Goal: Information Seeking & Learning: Understand process/instructions

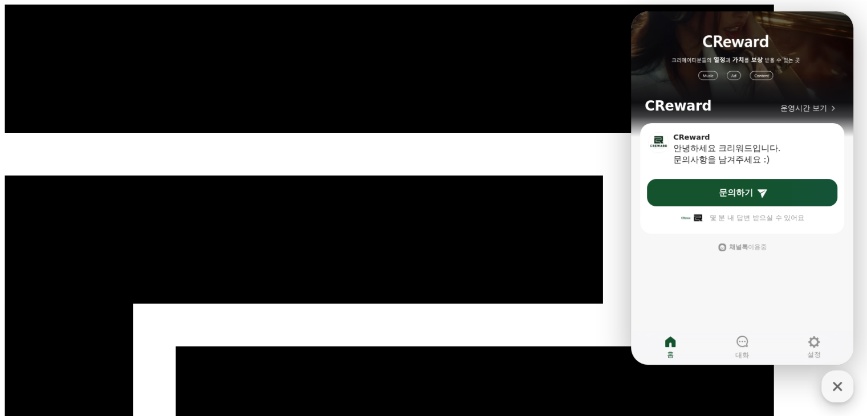
click at [842, 391] on icon "button" at bounding box center [837, 386] width 21 height 21
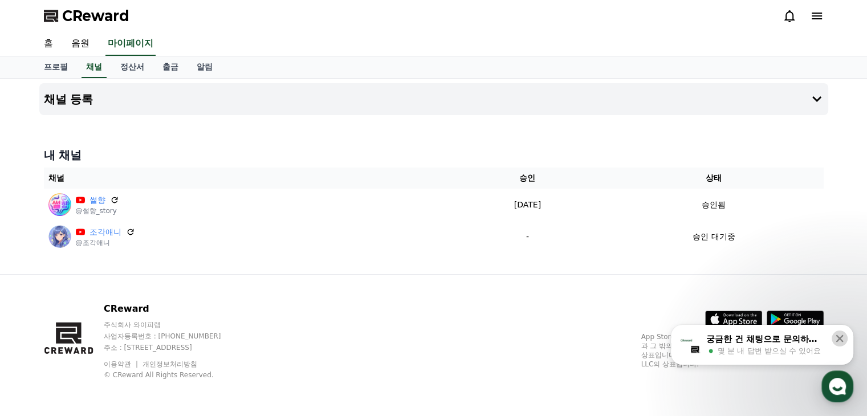
click at [840, 340] on icon at bounding box center [839, 338] width 11 height 11
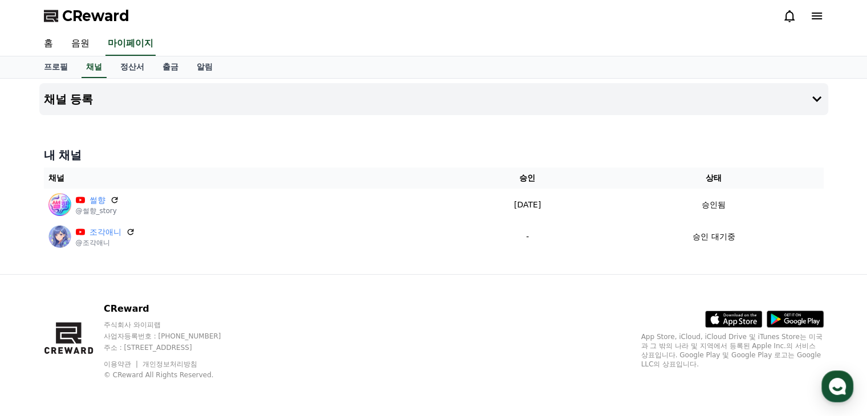
click at [727, 27] on div "CReward" at bounding box center [434, 16] width 798 height 32
click at [83, 42] on link "음원" at bounding box center [80, 44] width 36 height 24
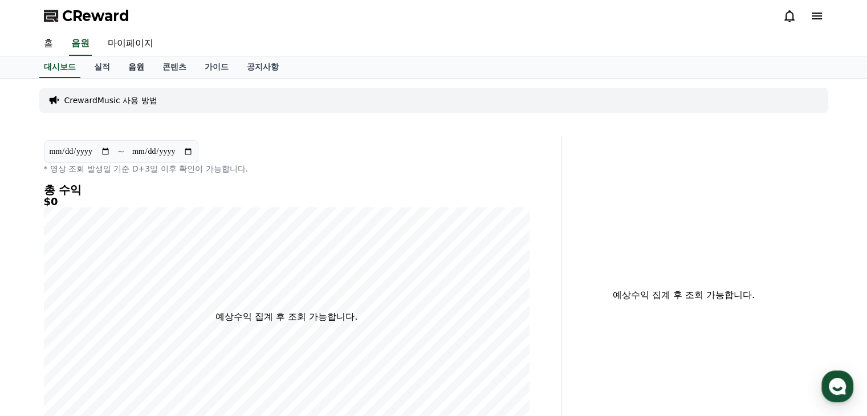
click at [132, 66] on link "음원" at bounding box center [136, 67] width 34 height 22
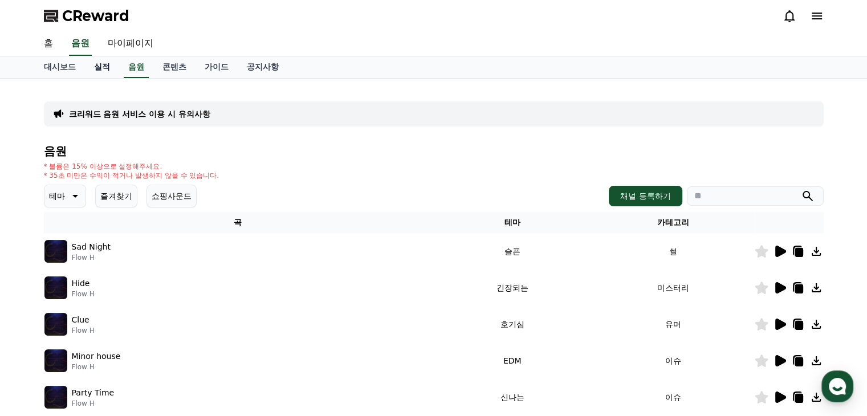
click at [103, 62] on link "실적" at bounding box center [102, 67] width 34 height 22
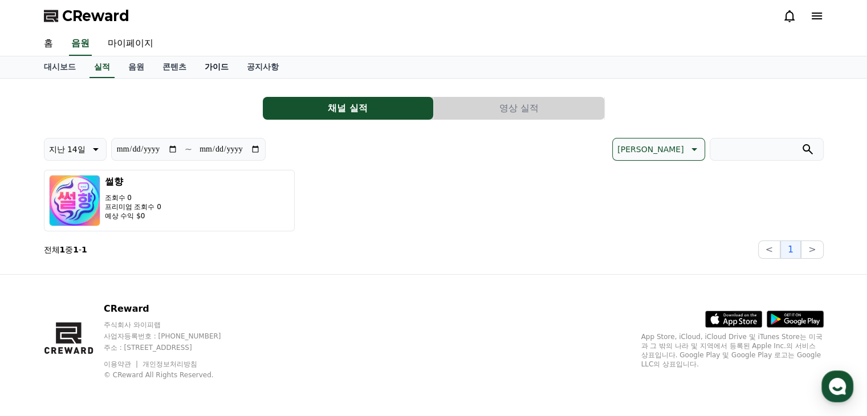
click at [208, 58] on link "가이드" at bounding box center [217, 67] width 42 height 22
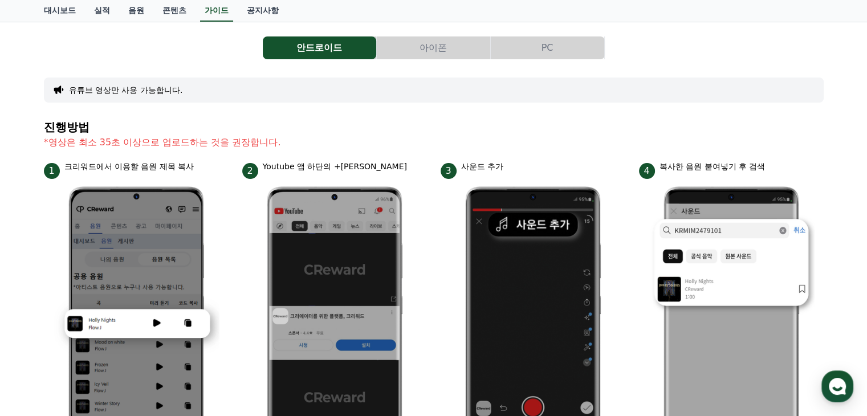
scroll to position [10, 0]
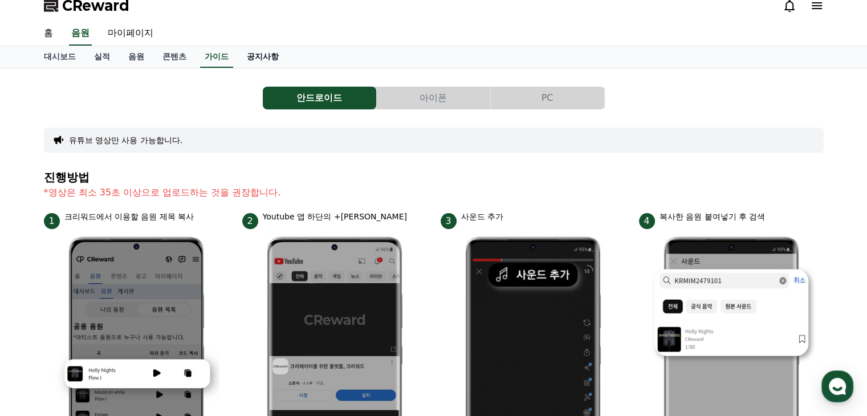
click at [258, 61] on link "공지사항" at bounding box center [263, 57] width 50 height 22
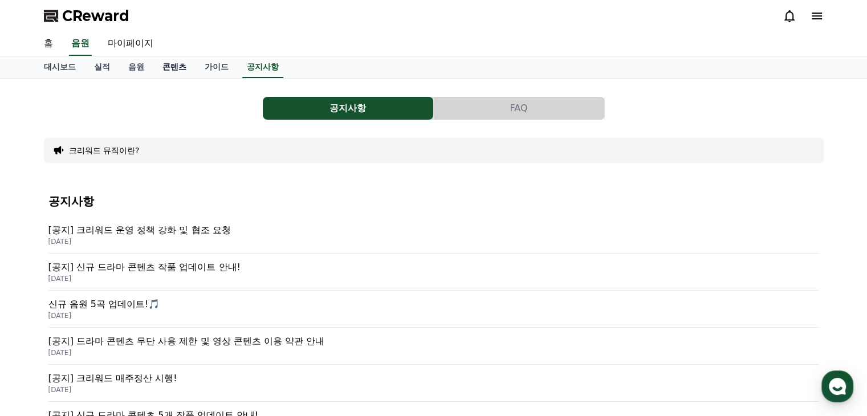
click at [173, 64] on link "콘텐츠" at bounding box center [174, 67] width 42 height 22
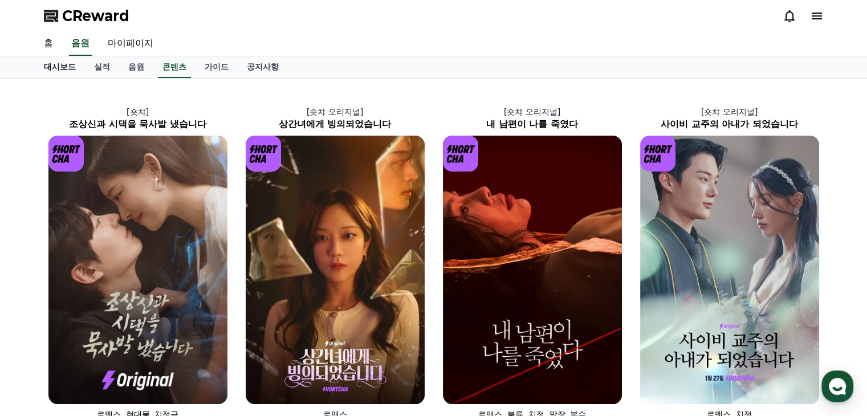
click at [79, 68] on link "대시보드" at bounding box center [60, 67] width 50 height 22
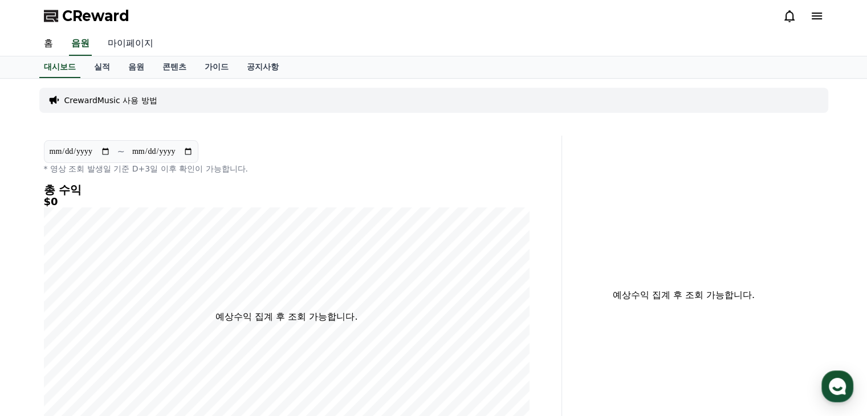
click at [129, 39] on link "마이페이지" at bounding box center [131, 44] width 64 height 24
select select "**********"
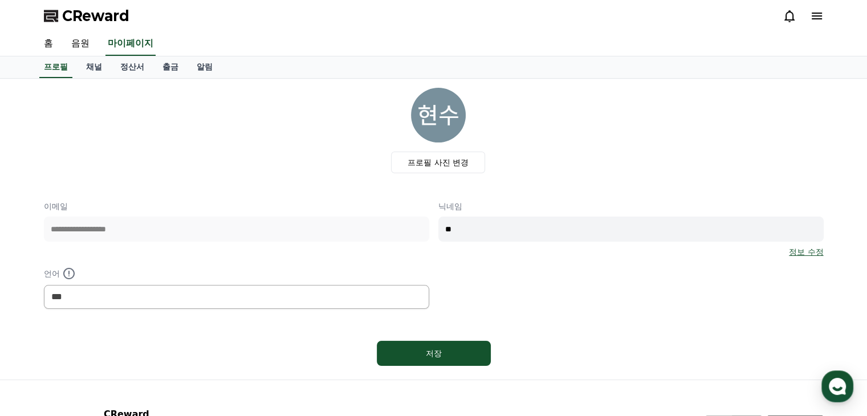
click at [812, 18] on icon at bounding box center [817, 16] width 14 height 14
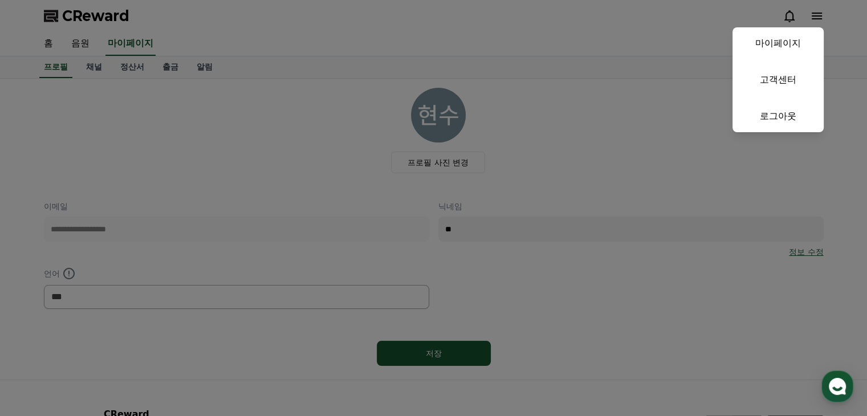
click at [811, 10] on button "close" at bounding box center [433, 208] width 867 height 416
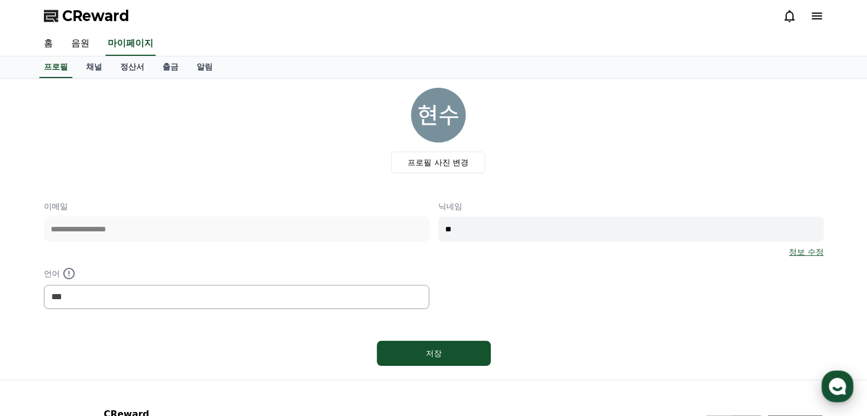
click at [846, 388] on icon "button" at bounding box center [837, 386] width 21 height 21
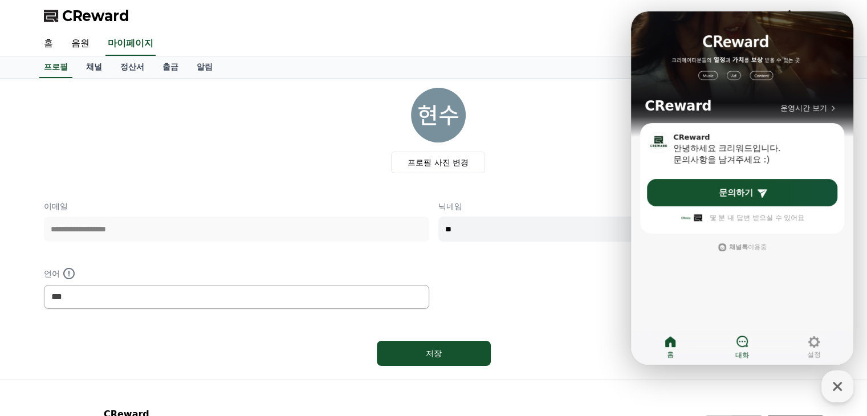
click at [743, 339] on icon at bounding box center [742, 342] width 14 height 14
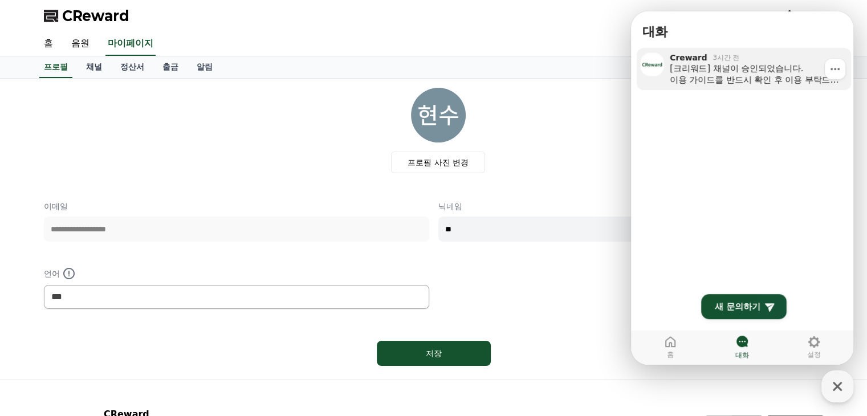
click at [729, 86] on link "Creward 3시간 전 [크리워드] 채널이 승인되었습니다. 이용 가이드를 반드시 확인 후 이용 부탁드립니다 :) 크리워드 이용 가이드 htt…" at bounding box center [744, 69] width 214 height 42
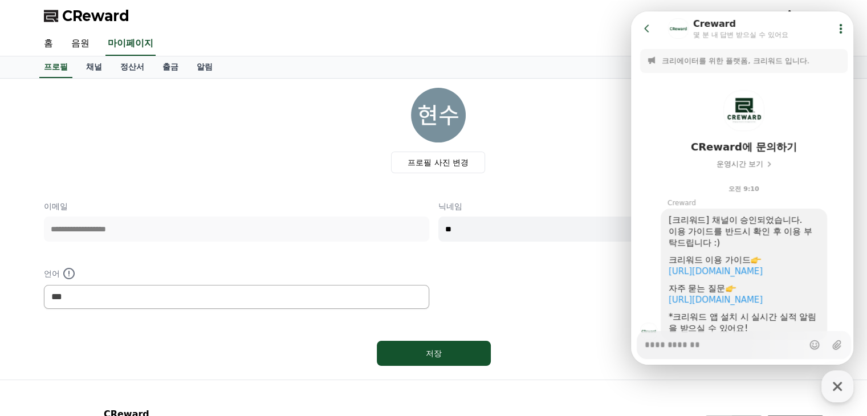
scroll to position [56, 0]
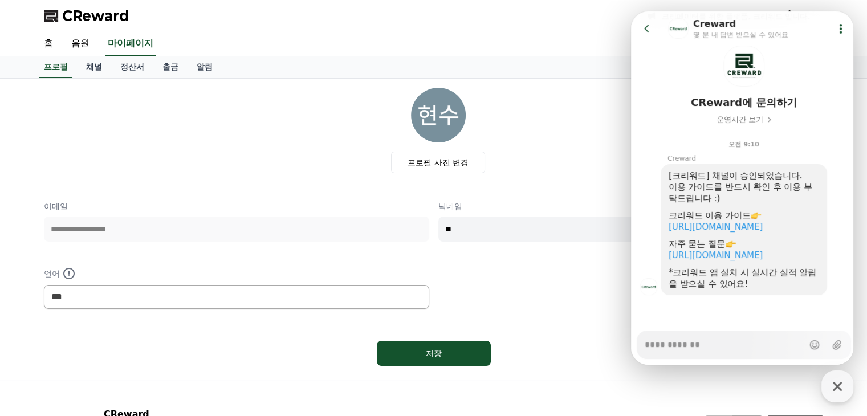
click at [737, 222] on div "https://creward.net/music/guide/android" at bounding box center [744, 226] width 151 height 11
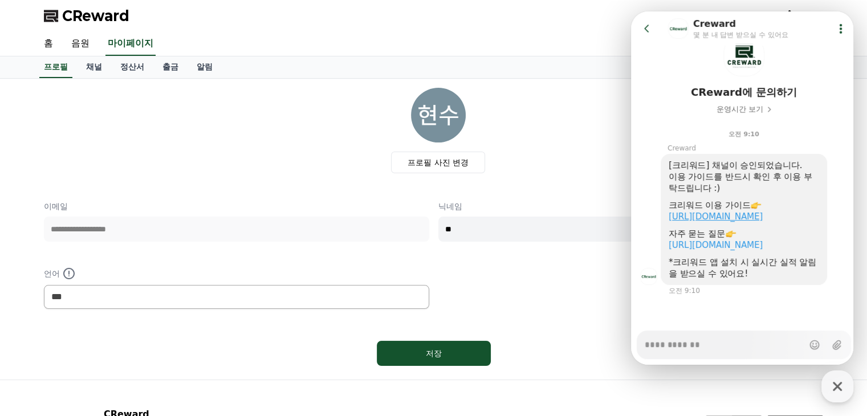
click at [738, 220] on div "https://creward.net/music/guide/android" at bounding box center [744, 216] width 151 height 11
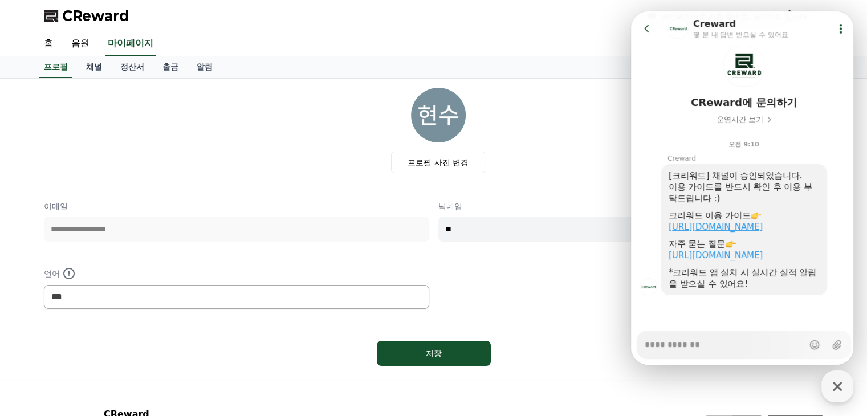
click at [737, 222] on link "https://creward.net/music/guide/android" at bounding box center [716, 227] width 94 height 10
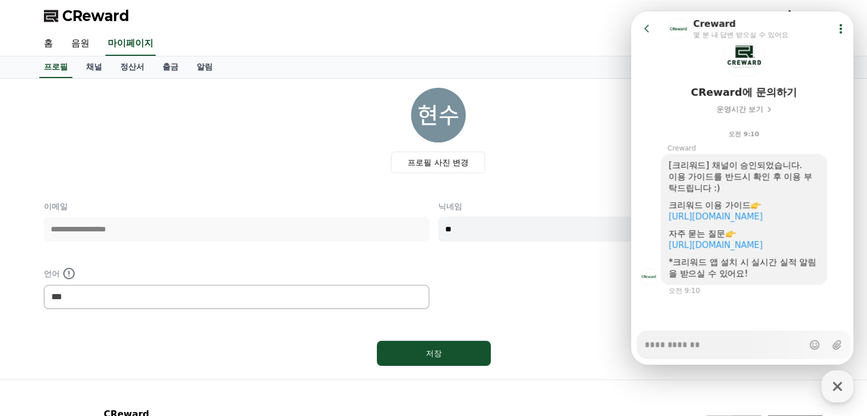
scroll to position [66, 0]
click at [743, 249] on link "https://creward.net/music/notice/faq" at bounding box center [716, 245] width 94 height 10
type textarea "*"
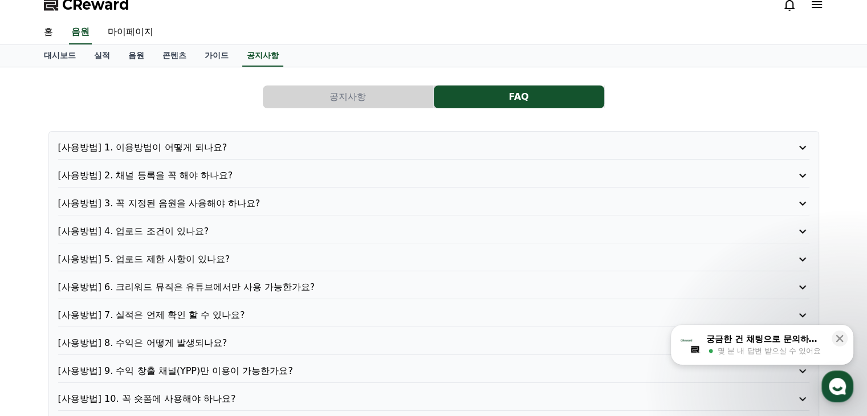
scroll to position [57, 0]
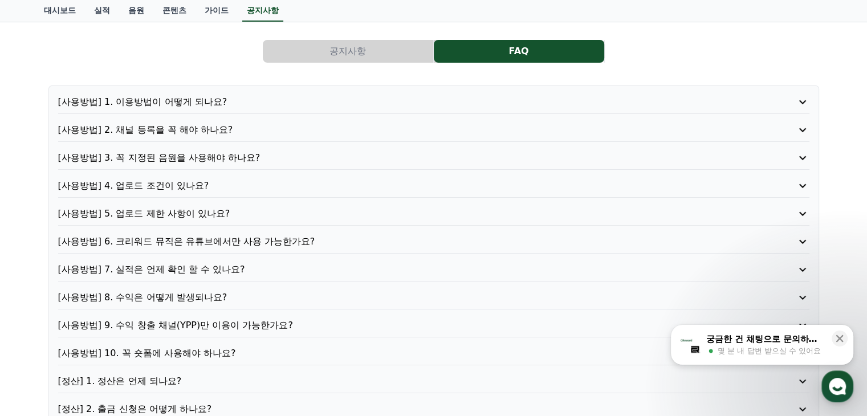
click at [210, 190] on p "[사용방법] 4. 업로드 조건이 있나요?" at bounding box center [404, 186] width 692 height 14
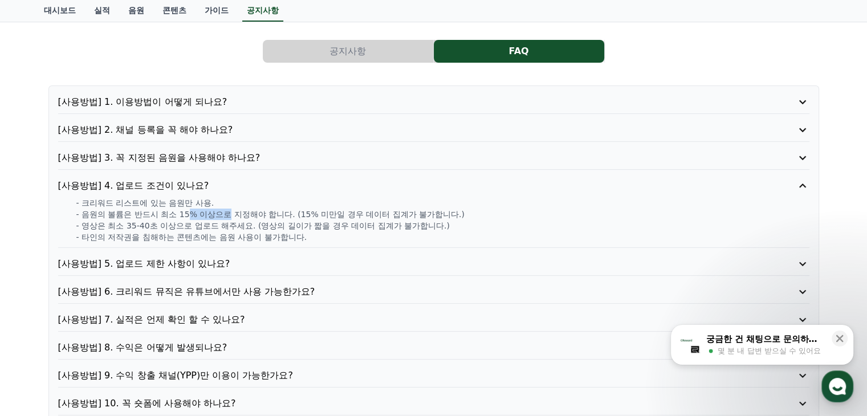
drag, startPoint x: 192, startPoint y: 216, endPoint x: 285, endPoint y: 210, distance: 93.6
click at [279, 210] on p "- 음원의 볼륨은 반드시 최소 15% 이상으로 지정해야 합니다. (15% 미만일 경우 데이터 집계가 불가합니다.)" at bounding box center [442, 214] width 733 height 11
click at [285, 210] on p "- 음원의 볼륨은 반드시 최소 15% 이상으로 지정해야 합니다. (15% 미만일 경우 데이터 집계가 불가합니다.)" at bounding box center [442, 214] width 733 height 11
drag, startPoint x: 299, startPoint y: 224, endPoint x: 198, endPoint y: 224, distance: 100.9
click at [201, 224] on p "- 영상은 최소 35-40초 이상으로 업로드 해주세요. (영상의 길이가 짧을 경우 데이터 집계가 불가합니다.)" at bounding box center [442, 225] width 733 height 11
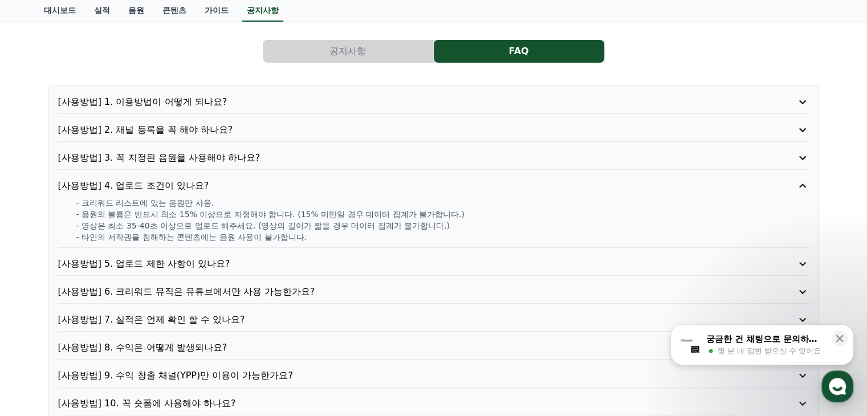
click at [197, 224] on p "- 영상은 최소 35-40초 이상으로 업로드 해주세요. (영상의 길이가 짧을 경우 데이터 집계가 불가합니다.)" at bounding box center [442, 225] width 733 height 11
drag, startPoint x: 182, startPoint y: 224, endPoint x: 215, endPoint y: 223, distance: 33.1
click at [215, 223] on p "- 영상은 최소 35-40초 이상으로 업로드 해주세요. (영상의 길이가 짧을 경우 데이터 집계가 불가합니다.)" at bounding box center [442, 225] width 733 height 11
click at [305, 225] on p "- 영상은 최소 35-40초 이상으로 업로드 해주세요. (영상의 길이가 짧을 경우 데이터 집계가 불가합니다.)" at bounding box center [442, 225] width 733 height 11
drag, startPoint x: 368, startPoint y: 227, endPoint x: 237, endPoint y: 218, distance: 130.8
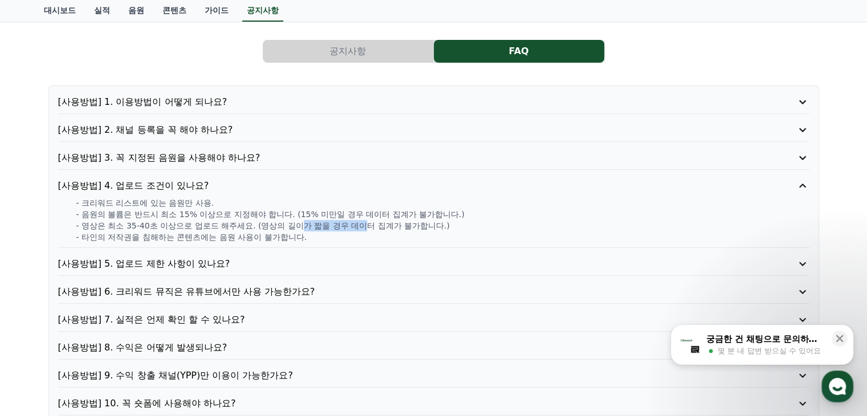
click at [244, 220] on p "- 영상은 최소 35-40초 이상으로 업로드 해주세요. (영상의 길이가 짧을 경우 데이터 집계가 불가합니다.)" at bounding box center [442, 225] width 733 height 11
click at [237, 220] on p "- 영상은 최소 35-40초 이상으로 업로드 해주세요. (영상의 길이가 짧을 경우 데이터 집계가 불가합니다.)" at bounding box center [442, 225] width 733 height 11
drag, startPoint x: 319, startPoint y: 206, endPoint x: 355, endPoint y: 205, distance: 36.5
click at [355, 205] on p "- 크리워드 리스트에 있는 음원만 사용." at bounding box center [442, 202] width 733 height 11
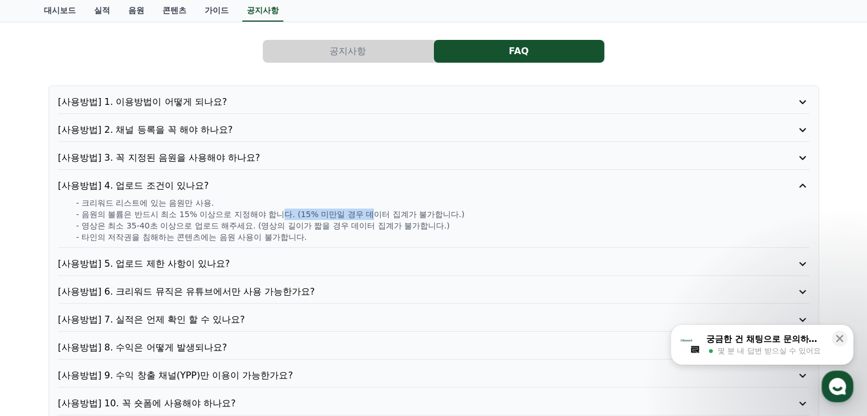
drag, startPoint x: 372, startPoint y: 209, endPoint x: 274, endPoint y: 210, distance: 98.1
click at [281, 210] on p "- 음원의 볼륨은 반드시 최소 15% 이상으로 지정해야 합니다. (15% 미만일 경우 데이터 집계가 불가합니다.)" at bounding box center [442, 214] width 733 height 11
click at [274, 210] on p "- 음원의 볼륨은 반드시 최소 15% 이상으로 지정해야 합니다. (15% 미만일 경우 데이터 집계가 불가합니다.)" at bounding box center [442, 214] width 733 height 11
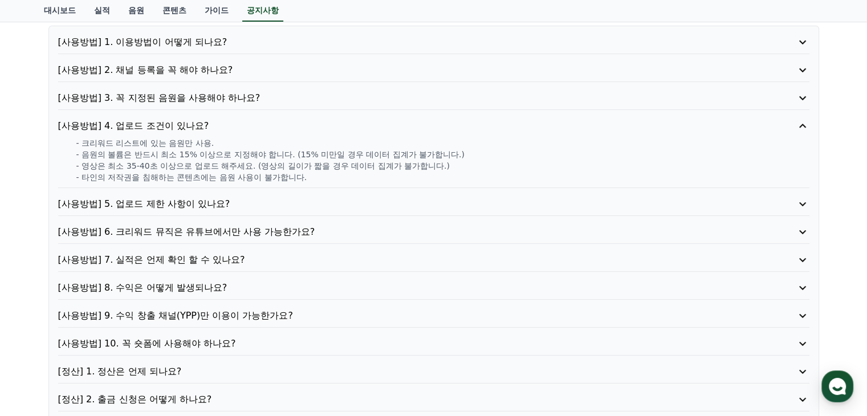
scroll to position [171, 0]
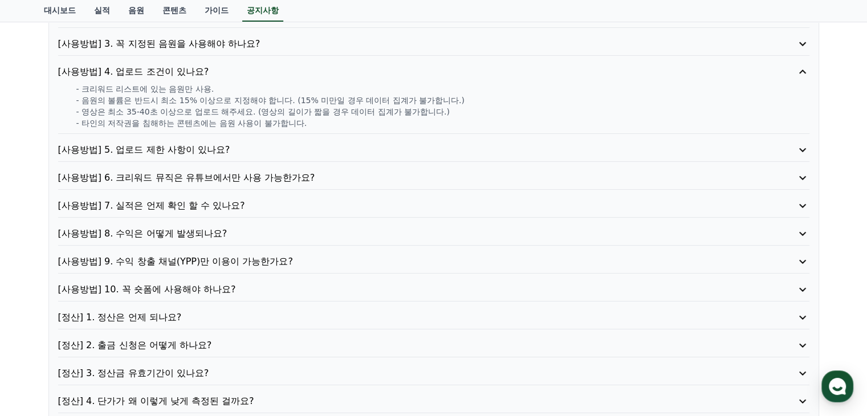
click at [217, 199] on p "[사용방법] 7. 실적은 언제 확인 할 수 있나요?" at bounding box center [404, 206] width 692 height 14
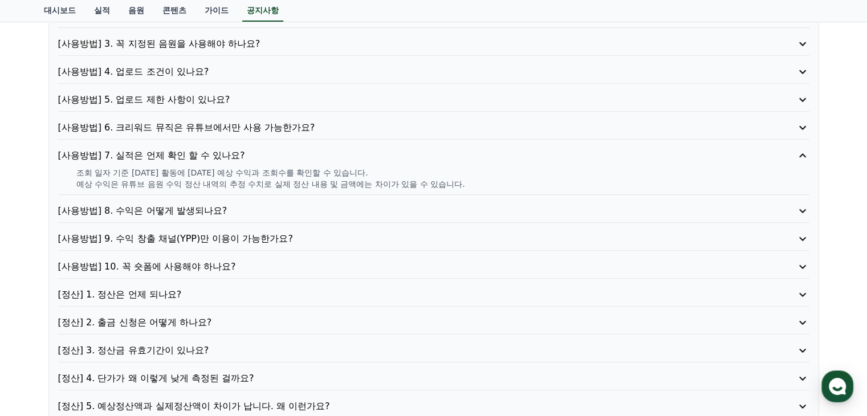
click at [217, 149] on p "[사용방법] 7. 실적은 언제 확인 할 수 있나요?" at bounding box center [404, 156] width 692 height 14
click at [212, 204] on p "[사용방법] 8. 수익은 어떻게 발생되나요?" at bounding box center [404, 211] width 692 height 14
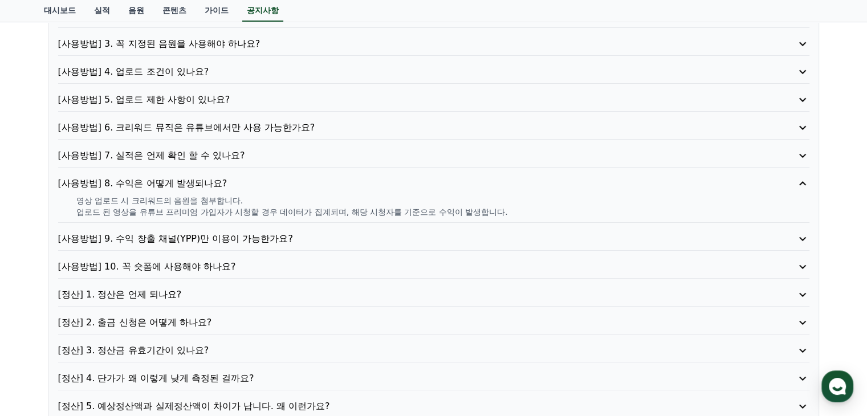
click at [212, 183] on p "[사용방법] 8. 수익은 어떻게 발생되나요?" at bounding box center [404, 184] width 692 height 14
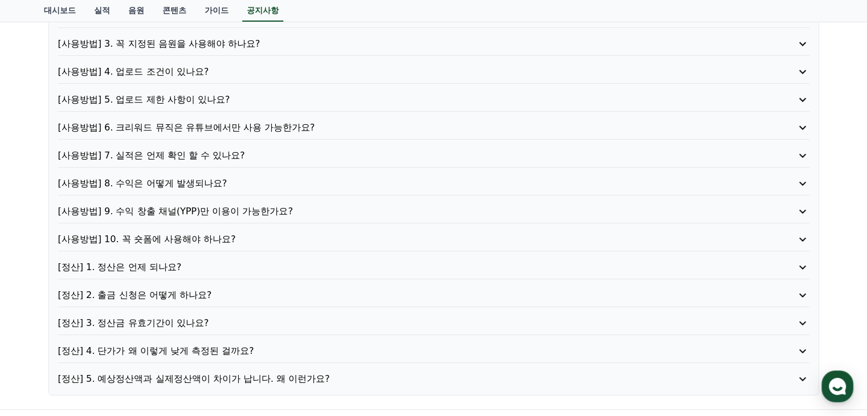
click at [213, 191] on div "[사용방법] 8. 수익은 어떻게 발생되나요?" at bounding box center [433, 186] width 751 height 19
click at [210, 182] on p "[사용방법] 8. 수익은 어떻게 발생되나요?" at bounding box center [404, 184] width 692 height 14
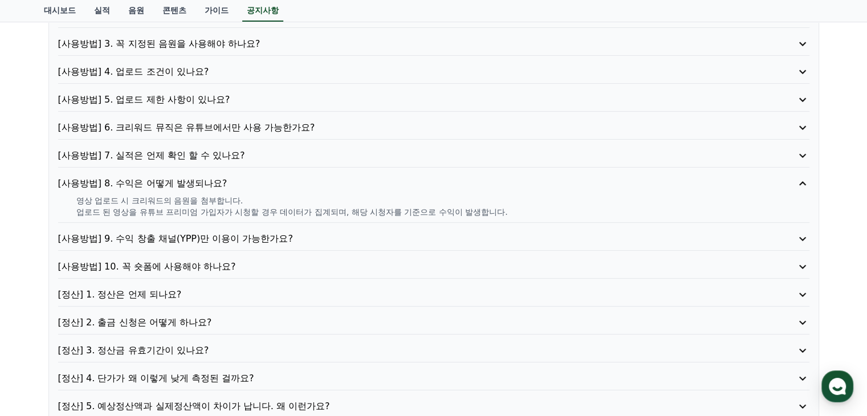
click at [210, 182] on p "[사용방법] 8. 수익은 어떻게 발생되나요?" at bounding box center [404, 184] width 692 height 14
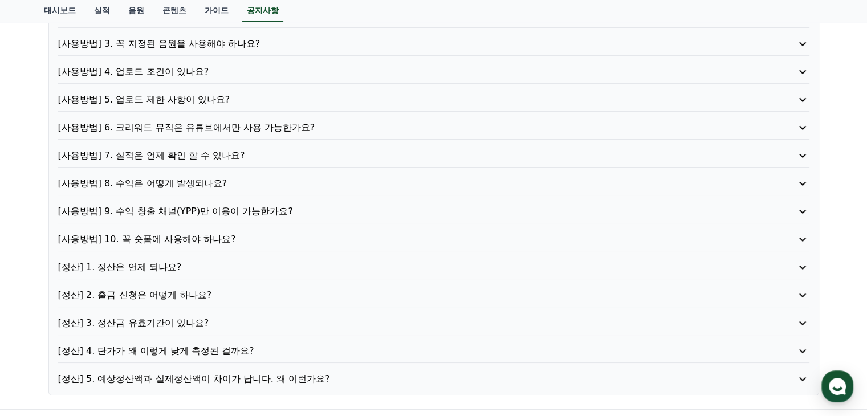
click at [212, 214] on p "[사용방법] 9. 수익 창출 채널(YPP)만 이용이 가능한가요?" at bounding box center [404, 212] width 692 height 14
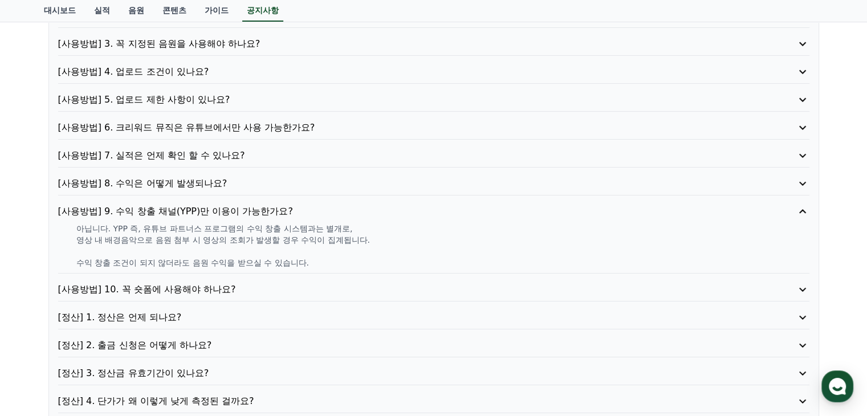
click at [212, 214] on p "[사용방법] 9. 수익 창출 채널(YPP)만 이용이 가능한가요?" at bounding box center [404, 212] width 692 height 14
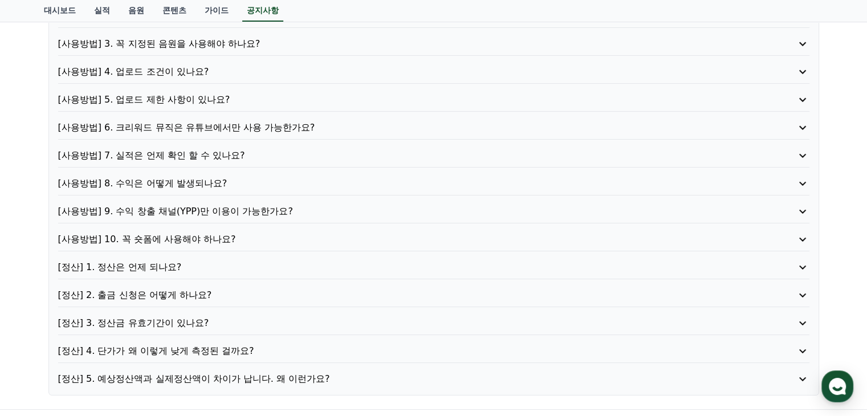
click at [169, 265] on p "[정산] 1. 정산은 언제 되나요?" at bounding box center [404, 268] width 692 height 14
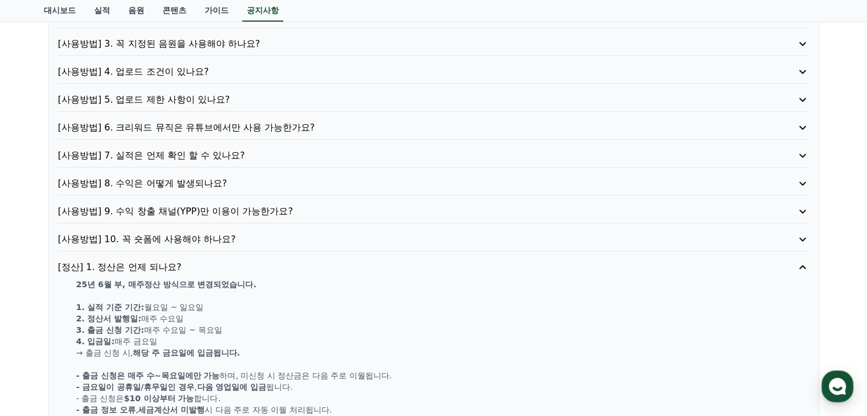
click at [169, 265] on p "[정산] 1. 정산은 언제 되나요?" at bounding box center [404, 268] width 692 height 14
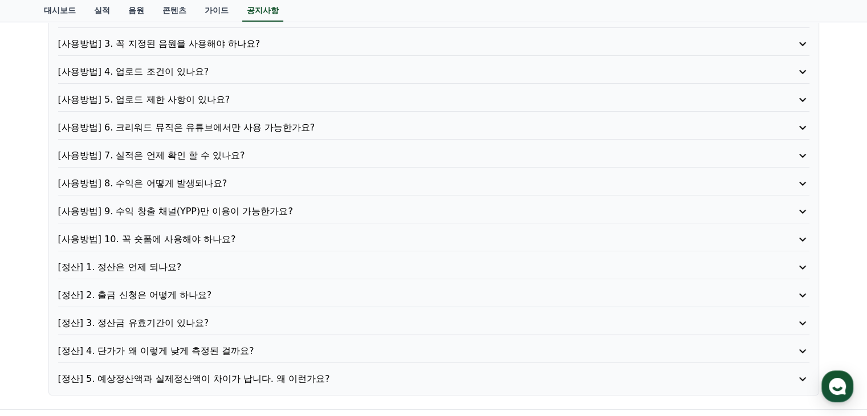
click at [194, 344] on p "[정산] 4. 단가가 왜 이렇게 낮게 측정된 걸까요?" at bounding box center [404, 351] width 692 height 14
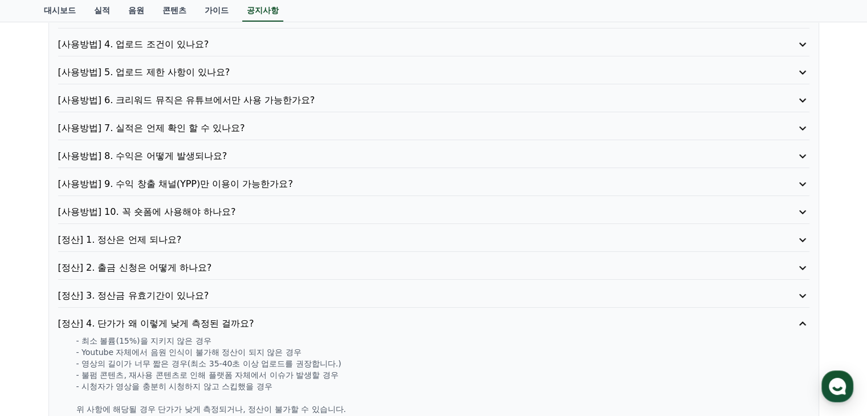
scroll to position [228, 0]
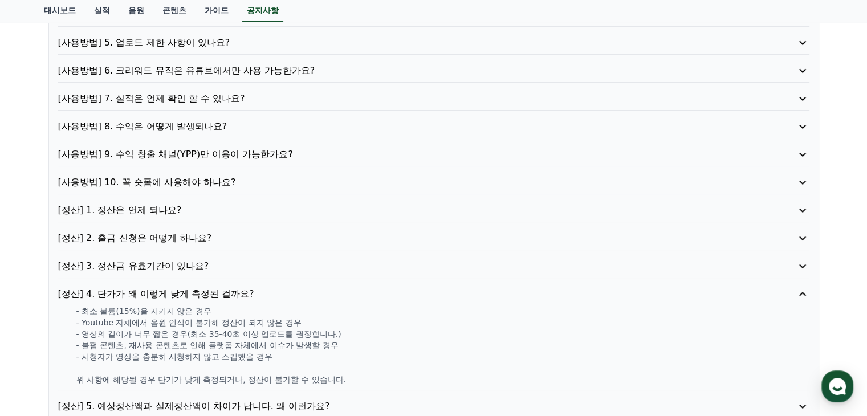
drag, startPoint x: 92, startPoint y: 307, endPoint x: 205, endPoint y: 306, distance: 113.5
click at [205, 306] on p "- 최소 볼륨(15%)을 지키지 않은 경우" at bounding box center [442, 311] width 733 height 11
drag, startPoint x: 139, startPoint y: 323, endPoint x: 261, endPoint y: 322, distance: 122.0
click at [261, 322] on p "- Youtube 자체에서 음원 인식이 불가해 정산이 되지 않은 경우" at bounding box center [442, 322] width 733 height 11
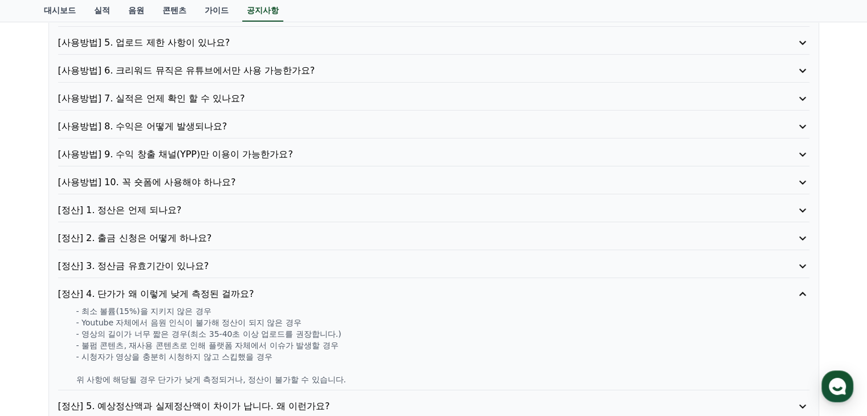
click at [261, 322] on p "- Youtube 자체에서 음원 인식이 불가해 정산이 되지 않은 경우" at bounding box center [442, 322] width 733 height 11
drag, startPoint x: 301, startPoint y: 322, endPoint x: 162, endPoint y: 322, distance: 138.5
click at [189, 322] on p "- Youtube 자체에서 음원 인식이 불가해 정산이 되지 않은 경우" at bounding box center [442, 322] width 733 height 11
click at [152, 323] on p "- Youtube 자체에서 음원 인식이 불가해 정산이 되지 않은 경우" at bounding box center [442, 322] width 733 height 11
drag, startPoint x: 82, startPoint y: 328, endPoint x: 308, endPoint y: 330, distance: 225.8
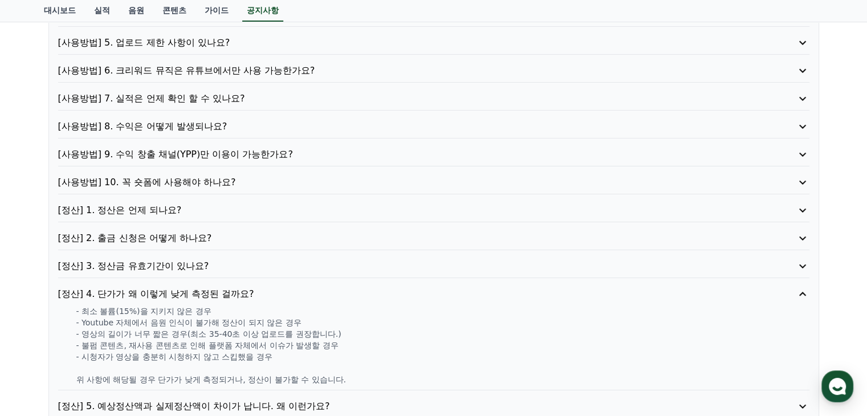
click at [308, 330] on p "- 영상의 길이가 너무 짧은 경우(최소 35-40초 이상 업로드를 권장합니다.)" at bounding box center [442, 333] width 733 height 11
click at [329, 330] on p "- 영상의 길이가 너무 짧은 경우(최소 35-40초 이상 업로드를 권장합니다.)" at bounding box center [442, 333] width 733 height 11
drag, startPoint x: 329, startPoint y: 330, endPoint x: 127, endPoint y: 330, distance: 202.4
click at [128, 330] on p "- 영상의 길이가 너무 짧은 경우(최소 35-40초 이상 업로드를 권장합니다.)" at bounding box center [442, 333] width 733 height 11
click at [127, 330] on p "- 영상의 길이가 너무 짧은 경우(최소 35-40초 이상 업로드를 권장합니다.)" at bounding box center [442, 333] width 733 height 11
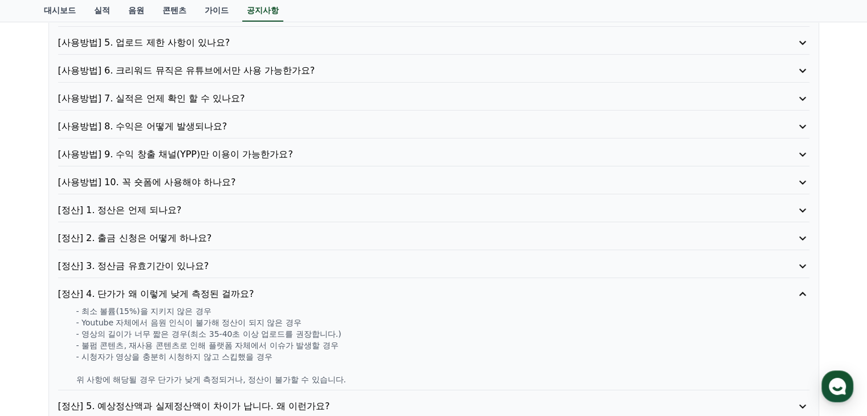
drag, startPoint x: 107, startPoint y: 340, endPoint x: 285, endPoint y: 344, distance: 177.9
click at [285, 344] on p "- 불펌 콘텐츠, 재사용 콘텐츠로 인해 플랫폼 자체에서 이슈가 발생할 경우" at bounding box center [442, 345] width 733 height 11
click at [286, 344] on p "- 불펌 콘텐츠, 재사용 콘텐츠로 인해 플랫폼 자체에서 이슈가 발생할 경우" at bounding box center [442, 345] width 733 height 11
drag, startPoint x: 327, startPoint y: 343, endPoint x: 178, endPoint y: 339, distance: 148.9
click at [180, 340] on p "- 불펌 콘텐츠, 재사용 콘텐츠로 인해 플랫폼 자체에서 이슈가 발생할 경우" at bounding box center [442, 345] width 733 height 11
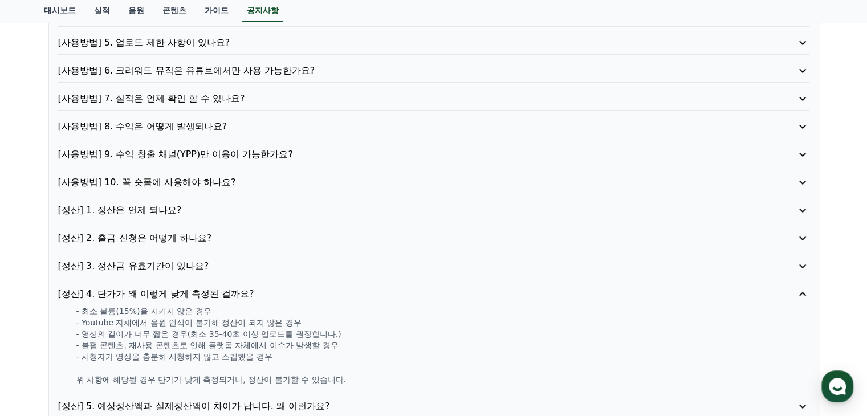
click at [176, 340] on p "- 불펌 콘텐츠, 재사용 콘텐츠로 인해 플랫폼 자체에서 이슈가 발생할 경우" at bounding box center [442, 345] width 733 height 11
drag, startPoint x: 159, startPoint y: 343, endPoint x: 294, endPoint y: 348, distance: 134.7
click at [288, 347] on p "- 불펌 콘텐츠, 재사용 콘텐츠로 인해 플랫폼 자체에서 이슈가 발생할 경우" at bounding box center [442, 345] width 733 height 11
click at [309, 351] on p "- 시청자가 영상을 충분히 시청하지 않고 스킵했을 경우" at bounding box center [442, 356] width 733 height 11
drag, startPoint x: 304, startPoint y: 356, endPoint x: 177, endPoint y: 331, distance: 129.6
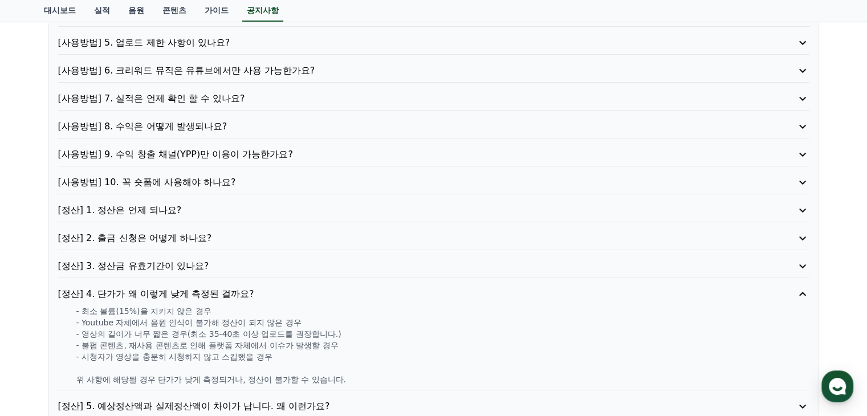
click at [178, 331] on div "- 최소 볼륨(15%)을 지키지 않은 경우 - Youtube 자체에서 음원 인식이 불가해 정산이 되지 않은 경우 - 영상의 길이가 너무 짧은 …" at bounding box center [433, 346] width 751 height 80
click at [281, 342] on p "- 불펌 콘텐츠, 재사용 콘텐츠로 인해 플랫폼 자체에서 이슈가 발생할 경우" at bounding box center [442, 345] width 733 height 11
click at [292, 343] on p "- 불펌 콘텐츠, 재사용 콘텐츠로 인해 플랫폼 자체에서 이슈가 발생할 경우" at bounding box center [442, 345] width 733 height 11
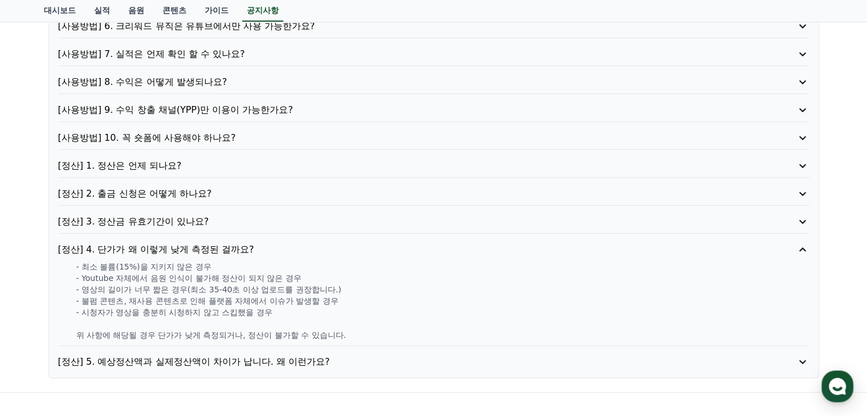
scroll to position [342, 0]
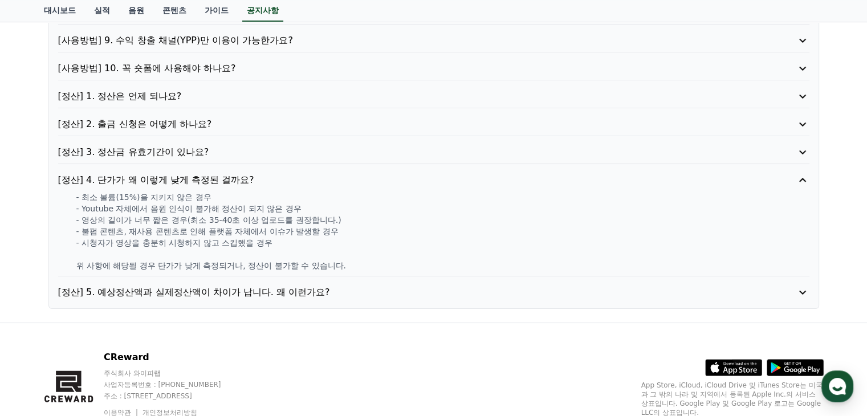
click at [257, 294] on p "[정산] 5. 예상정산액과 실제정산액이 차이가 납니다. 왜 이런가요?" at bounding box center [404, 293] width 692 height 14
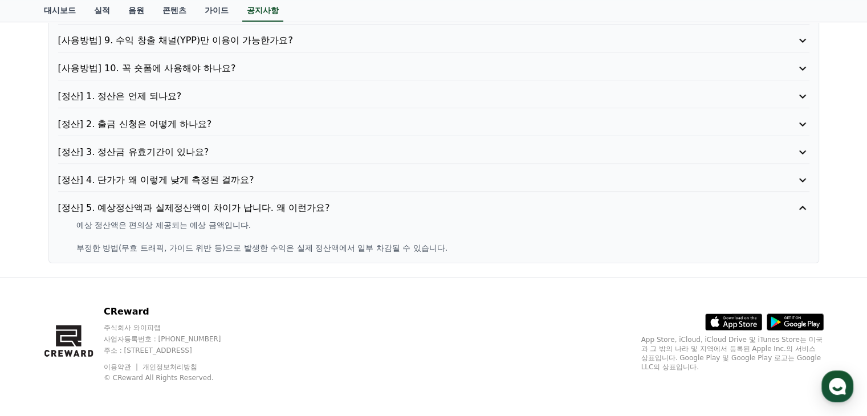
drag, startPoint x: 670, startPoint y: 56, endPoint x: 660, endPoint y: 44, distance: 16.1
click at [670, 56] on div "[사용방법] 1. 이용방법이 어떻게 되나요? [사용방법] 2. 채널 등록을 꼭 해야 하나요? [사용방법] 3. 꼭 지정된 음원을 사용해야 하나…" at bounding box center [433, 31] width 771 height 463
